Goal: Information Seeking & Learning: Check status

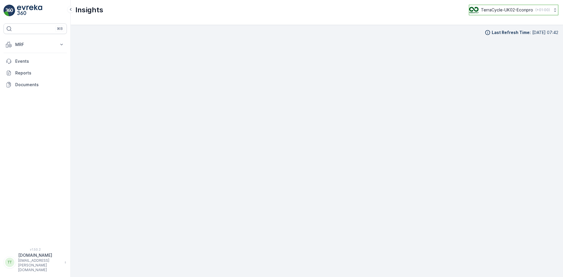
click at [507, 7] on div "TerraCycle-UK02-Econpro ( +01:00 )" at bounding box center [509, 10] width 81 height 6
type input "fr"
click at [503, 38] on span "TerraCycle- FR02 -MRF" at bounding box center [505, 36] width 65 height 6
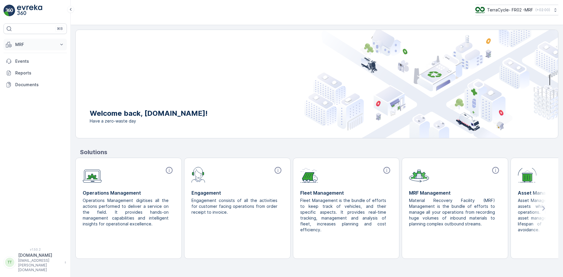
click at [33, 44] on p "MRF" at bounding box center [35, 45] width 40 height 6
click at [37, 88] on link "Expédition" at bounding box center [40, 87] width 54 height 8
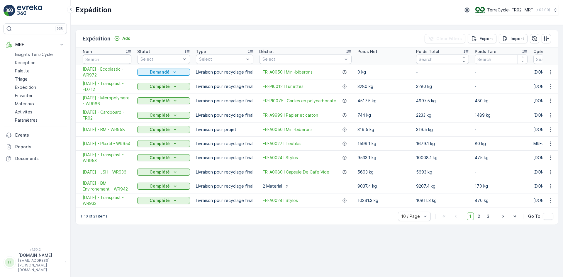
click at [101, 59] on input "text" at bounding box center [107, 59] width 49 height 9
type input "card"
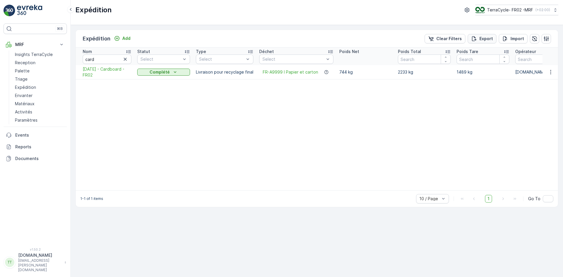
click at [481, 37] on p "Export" at bounding box center [485, 39] width 13 height 6
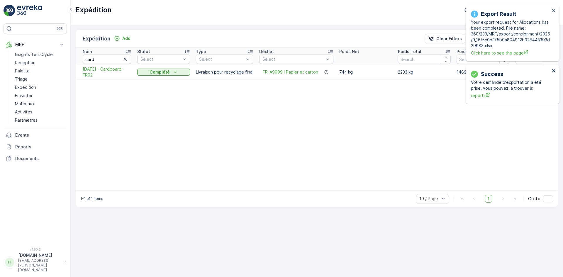
click at [554, 11] on div "Export Result Your export request for Allocations has been completed. File name…" at bounding box center [512, 33] width 94 height 57
click at [33, 54] on p "Insights TerraCycle" at bounding box center [34, 55] width 38 height 6
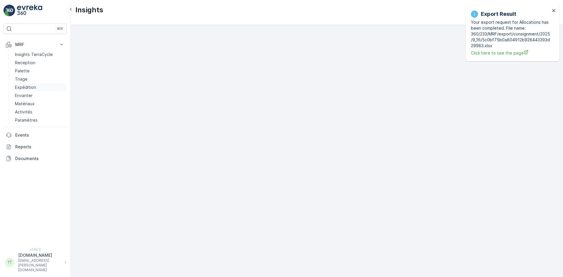
click at [31, 86] on p "Expédition" at bounding box center [25, 87] width 21 height 6
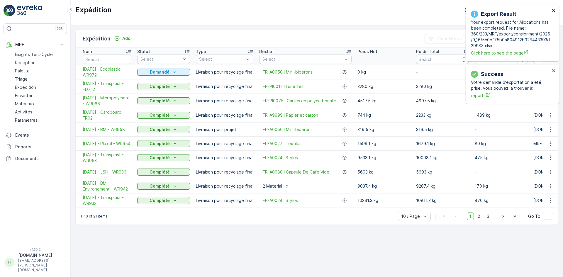
click at [554, 11] on icon "close" at bounding box center [554, 10] width 4 height 5
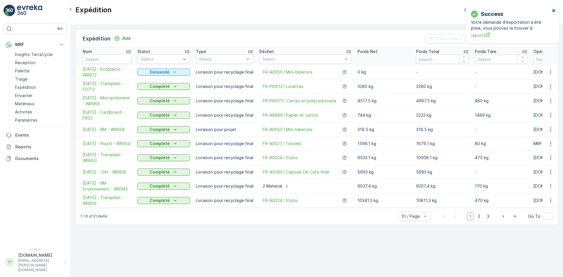
click at [554, 11] on icon "close" at bounding box center [553, 10] width 3 height 3
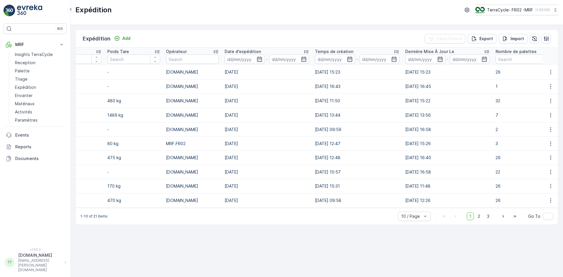
scroll to position [0, 374]
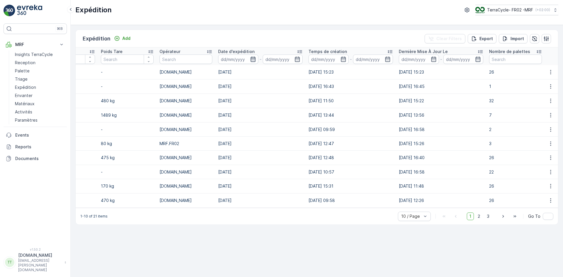
click at [251, 59] on icon "button" at bounding box center [252, 59] width 5 height 5
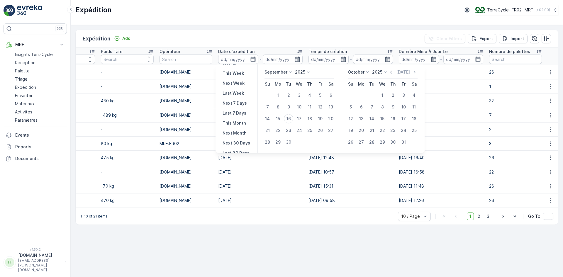
scroll to position [53, 0]
click at [234, 139] on p "This Year" at bounding box center [232, 139] width 20 height 6
type input "01.01.2025"
type input "31.12.2025"
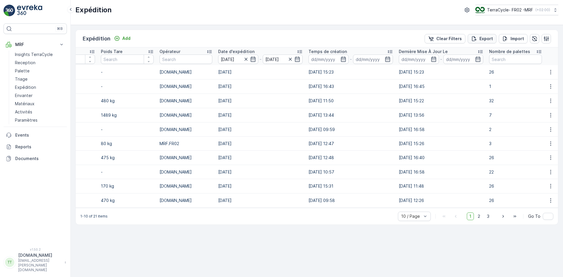
click at [487, 39] on p "Export" at bounding box center [485, 39] width 13 height 6
click at [29, 146] on p "Reports" at bounding box center [39, 147] width 49 height 6
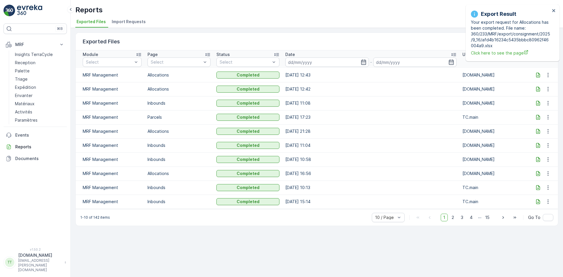
click at [537, 74] on icon at bounding box center [538, 75] width 6 height 6
click at [28, 87] on p "Expédition" at bounding box center [25, 87] width 21 height 6
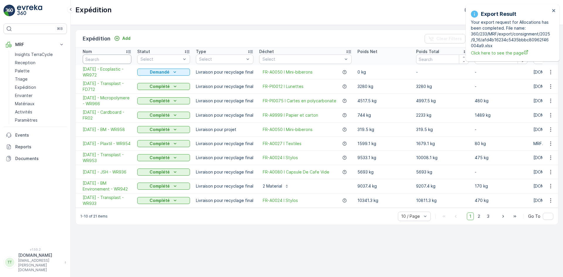
click at [99, 57] on input "text" at bounding box center [107, 59] width 49 height 9
paste input "Coffee Ground 1"
type input "Coffee Ground 1"
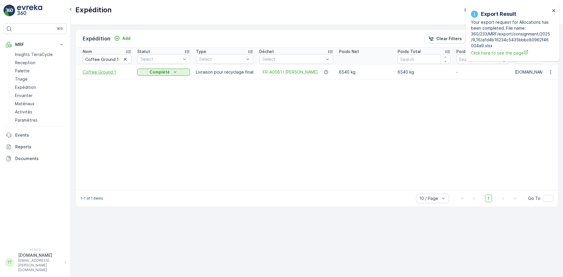
click at [95, 70] on span "Coffee Ground 1" at bounding box center [107, 72] width 49 height 6
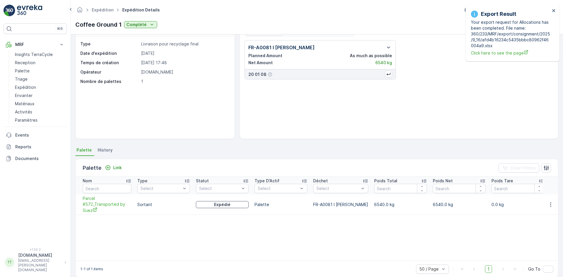
scroll to position [25, 0]
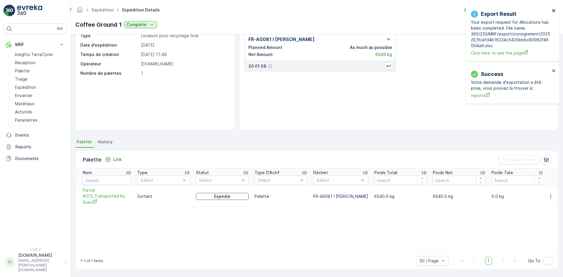
click at [552, 11] on icon "close" at bounding box center [554, 10] width 4 height 5
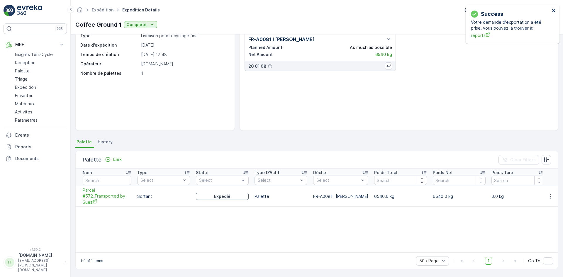
click at [552, 10] on icon "close" at bounding box center [554, 10] width 4 height 5
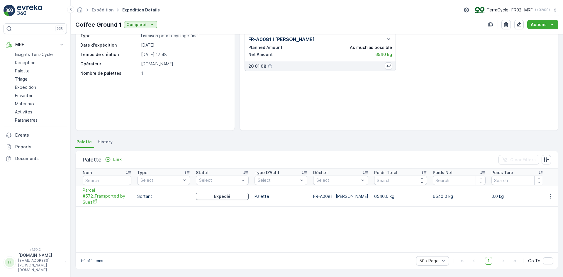
click at [508, 10] on p "TerraCycle- FR02 -MRF" at bounding box center [509, 10] width 46 height 6
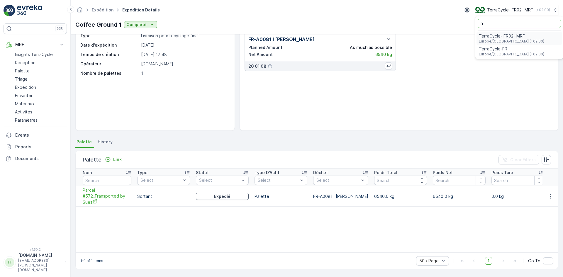
type input "fr"
click at [496, 47] on span "TerraCycle-FR" at bounding box center [511, 49] width 65 height 6
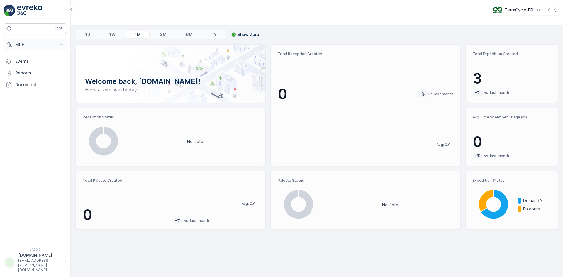
click at [21, 44] on p "MRF" at bounding box center [35, 45] width 40 height 6
click at [30, 87] on p "Expédition" at bounding box center [25, 87] width 21 height 6
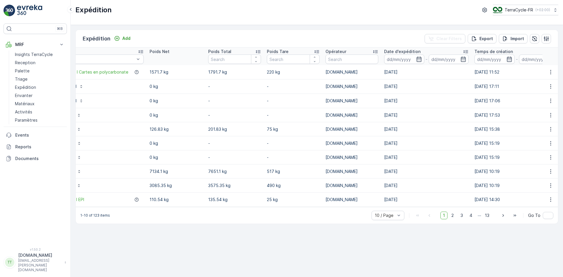
scroll to position [0, 209]
click at [415, 60] on icon "button" at bounding box center [418, 59] width 6 height 6
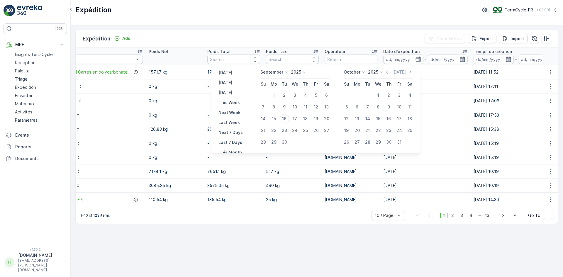
click at [285, 72] on icon at bounding box center [286, 72] width 6 height 6
click at [275, 79] on span "January" at bounding box center [272, 80] width 16 height 6
click at [295, 93] on div "1" at bounding box center [293, 95] width 9 height 9
type input "01.01.2025"
click at [295, 93] on div "1" at bounding box center [293, 95] width 9 height 9
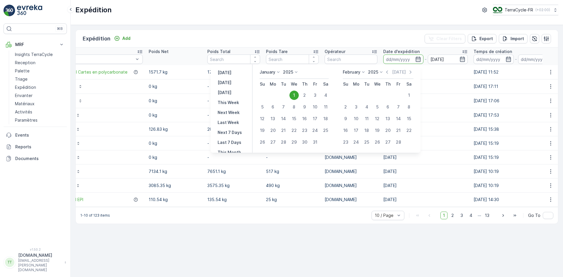
type input "01.01.2025"
click at [360, 72] on div "February January February March April May June July August September October No…" at bounding box center [354, 72] width 23 height 6
click at [354, 122] on span "June" at bounding box center [351, 121] width 10 height 6
click at [359, 141] on div "30" at bounding box center [357, 141] width 9 height 9
type input "30.06.2025"
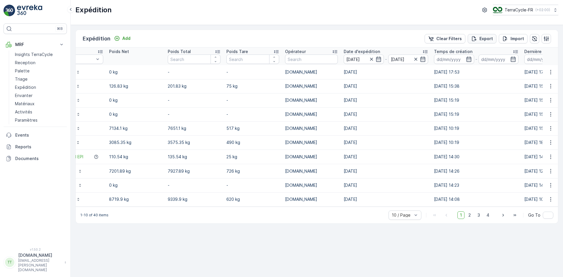
click at [486, 38] on p "Export" at bounding box center [485, 39] width 13 height 6
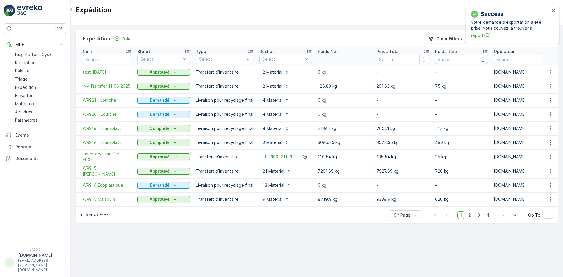
click at [250, 49] on icon at bounding box center [250, 52] width 6 height 6
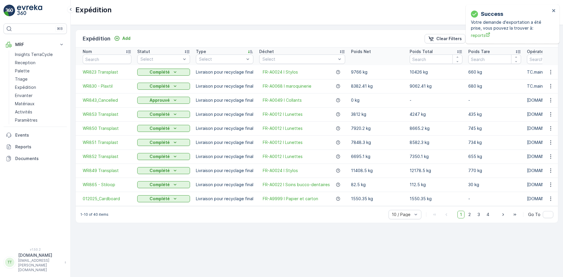
click at [250, 49] on icon at bounding box center [250, 52] width 6 height 6
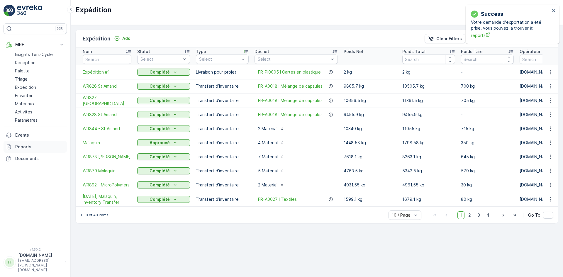
click at [33, 143] on link "Reports" at bounding box center [35, 147] width 63 height 12
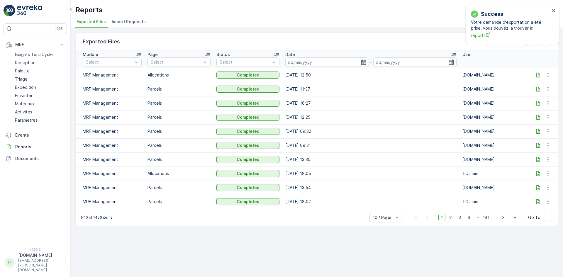
click at [130, 20] on span "Import Requests" at bounding box center [129, 22] width 34 height 6
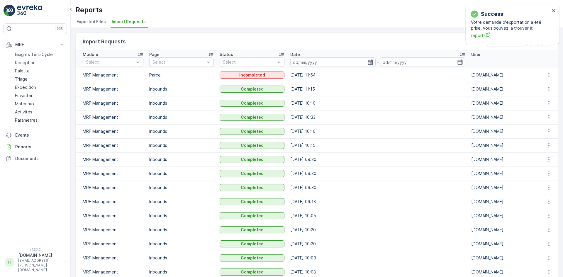
click at [89, 19] on span "Exported Files" at bounding box center [90, 22] width 29 height 6
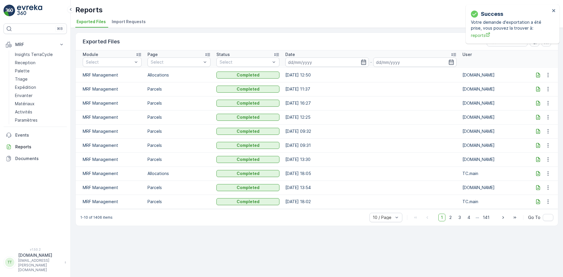
click at [537, 75] on icon at bounding box center [538, 75] width 6 height 6
click at [27, 69] on p "Palette" at bounding box center [22, 71] width 15 height 6
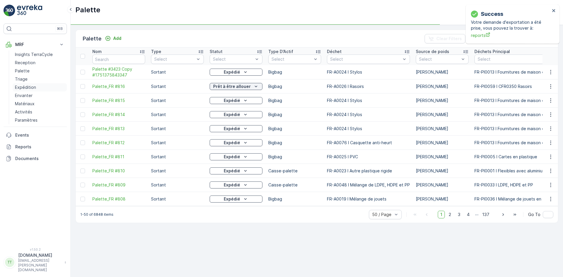
click at [26, 87] on p "Expédition" at bounding box center [25, 87] width 21 height 6
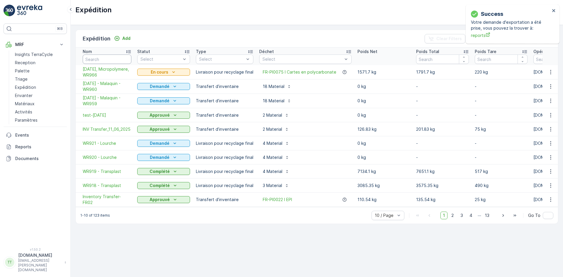
click at [106, 57] on input "text" at bounding box center [107, 59] width 49 height 9
type input "card"
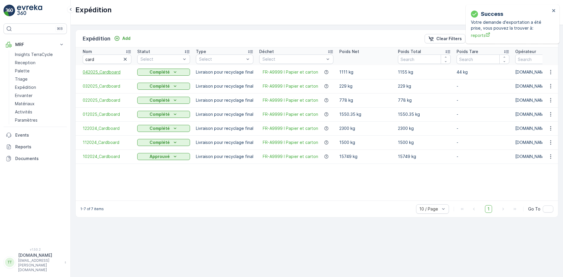
click at [99, 71] on span "042025_Cardboard" at bounding box center [107, 72] width 49 height 6
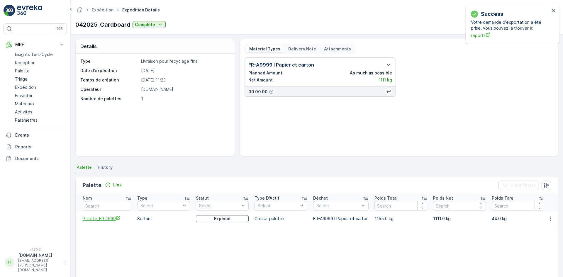
click at [108, 218] on span "Palette_FR #699" at bounding box center [107, 218] width 49 height 6
click at [98, 9] on link "Expédition" at bounding box center [103, 9] width 22 height 5
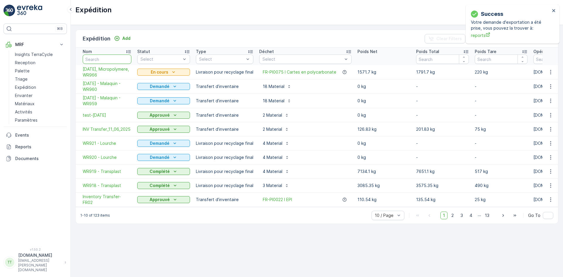
click at [107, 57] on input "text" at bounding box center [107, 59] width 49 height 9
type input "82"
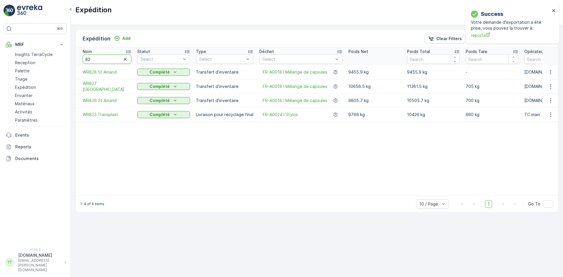
click at [85, 59] on input "82" at bounding box center [107, 59] width 49 height 9
click at [107, 73] on span "WR828 St Amand" at bounding box center [107, 72] width 49 height 6
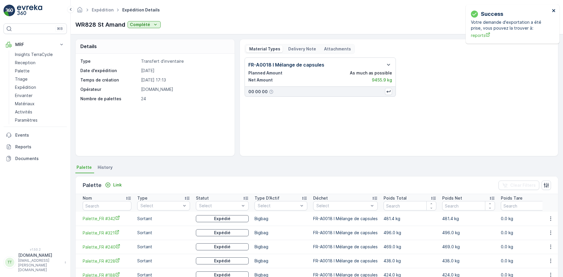
click at [553, 9] on icon "close" at bounding box center [554, 10] width 4 height 5
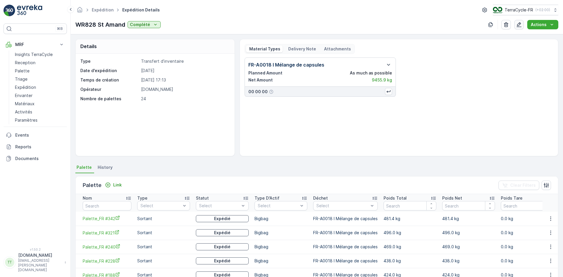
click at [521, 23] on icon "button" at bounding box center [519, 25] width 6 height 6
click at [106, 166] on span "History" at bounding box center [105, 167] width 15 height 6
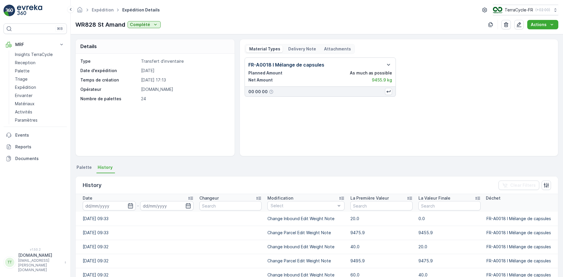
click at [193, 197] on icon at bounding box center [190, 198] width 5 height 3
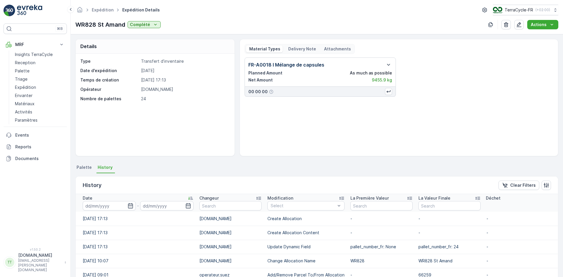
click at [78, 165] on span "Palette" at bounding box center [83, 167] width 15 height 6
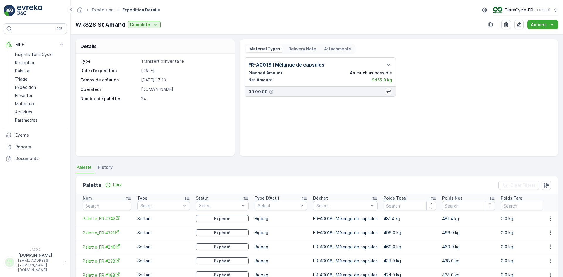
click at [84, 22] on p "WR828 St Amand" at bounding box center [100, 24] width 50 height 9
copy p "WR828"
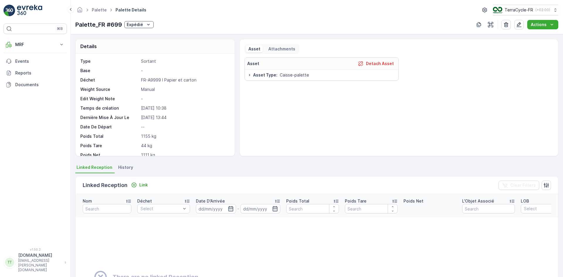
click at [129, 167] on span "History" at bounding box center [125, 167] width 15 height 6
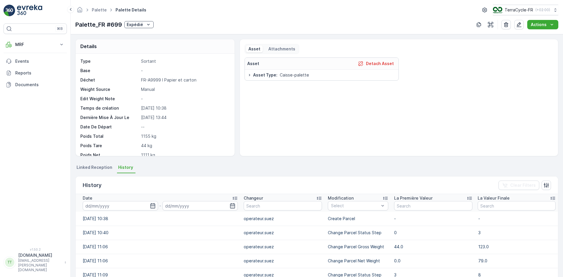
click at [155, 79] on p "FR-A9999 I Papier et carton" at bounding box center [184, 80] width 87 height 6
copy p "A9999"
click at [22, 45] on p "MRF" at bounding box center [35, 45] width 40 height 6
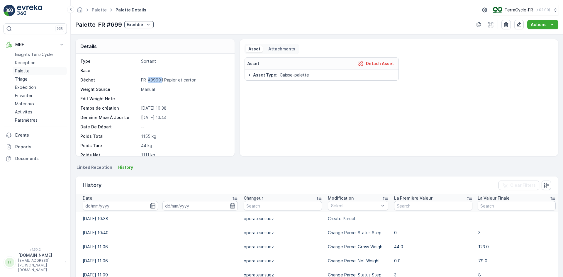
click at [30, 73] on link "Palette" at bounding box center [40, 71] width 54 height 8
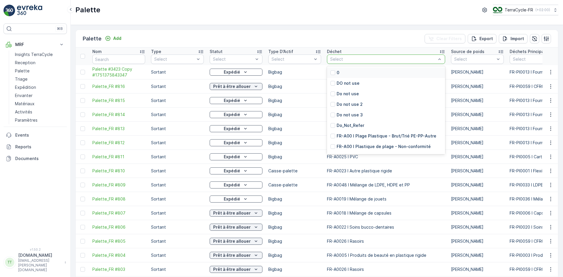
type input "A9999"
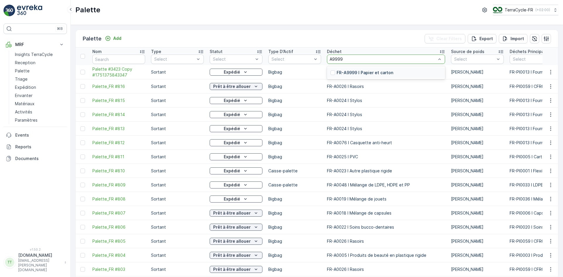
click at [349, 72] on p "FR-A9999 I Papier et carton" at bounding box center [364, 73] width 57 height 6
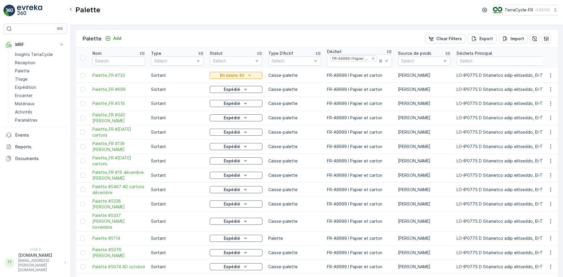
click at [330, 147] on p "FR-A9999 I Papier et carton" at bounding box center [359, 147] width 65 height 6
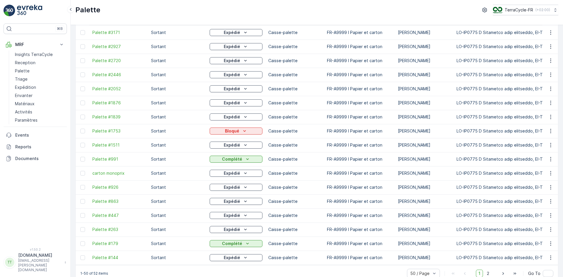
scroll to position [523, 0]
click at [423, 270] on div at bounding box center [420, 272] width 22 height 5
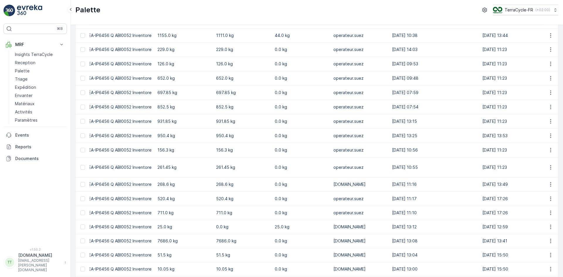
scroll to position [0, 0]
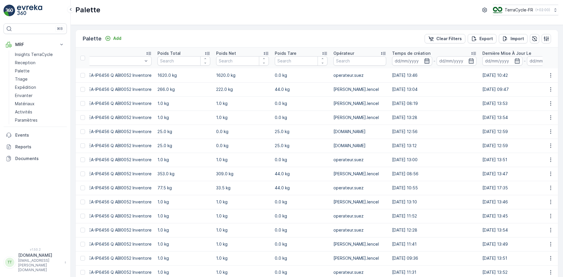
click at [424, 63] on icon "button" at bounding box center [427, 61] width 6 height 6
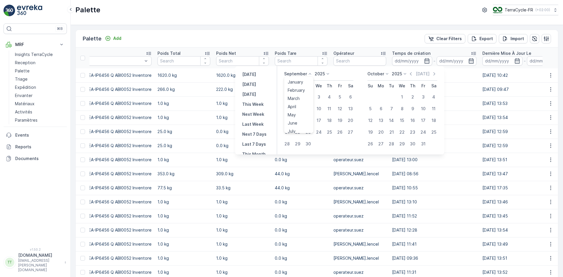
click at [308, 74] on icon at bounding box center [310, 74] width 6 height 6
click at [297, 108] on div "April" at bounding box center [291, 107] width 13 height 8
click at [307, 94] on div "1" at bounding box center [307, 96] width 9 height 9
type input "01.04.2025"
click at [307, 94] on div "1" at bounding box center [307, 96] width 9 height 9
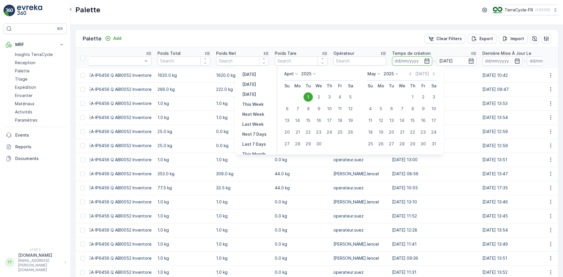
type input "01.04.2025"
click at [370, 74] on p "May" at bounding box center [371, 74] width 8 height 6
click at [382, 113] on span "September" at bounding box center [382, 113] width 22 height 6
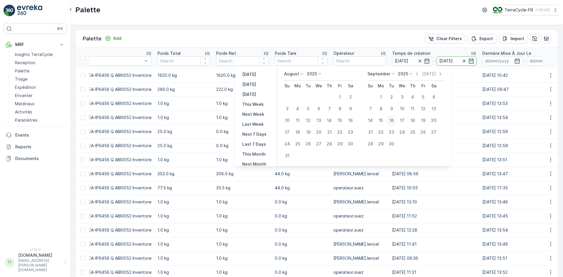
click at [390, 119] on div "16" at bounding box center [391, 120] width 9 height 9
type input "16.09.2025"
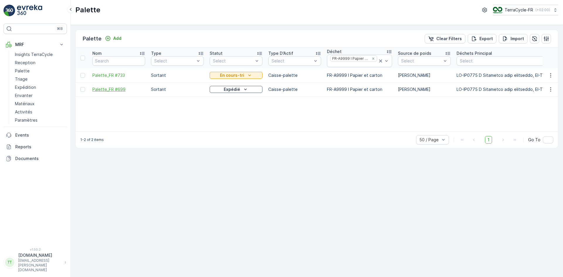
click at [112, 91] on span "Palette_FR #699" at bounding box center [118, 89] width 53 height 6
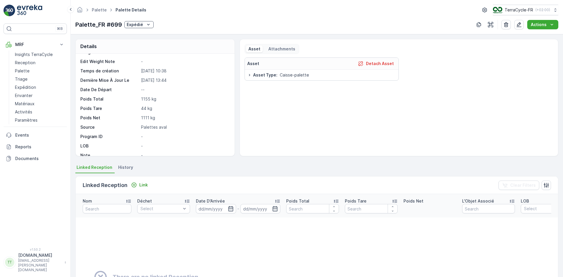
scroll to position [44, 0]
click at [127, 166] on span "History" at bounding box center [125, 167] width 15 height 6
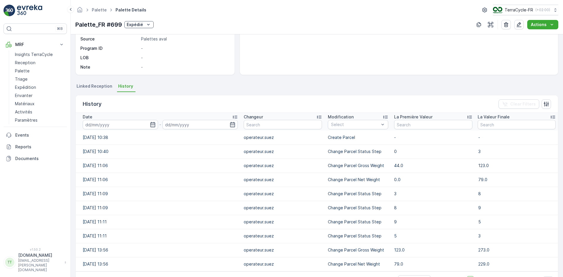
scroll to position [100, 0]
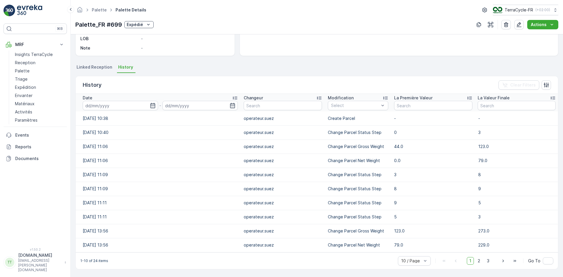
click at [235, 97] on icon at bounding box center [235, 98] width 5 height 3
click at [232, 97] on icon at bounding box center [235, 98] width 6 height 6
click at [137, 24] on p "Expédié" at bounding box center [135, 25] width 16 height 6
